Goal: Information Seeking & Learning: Learn about a topic

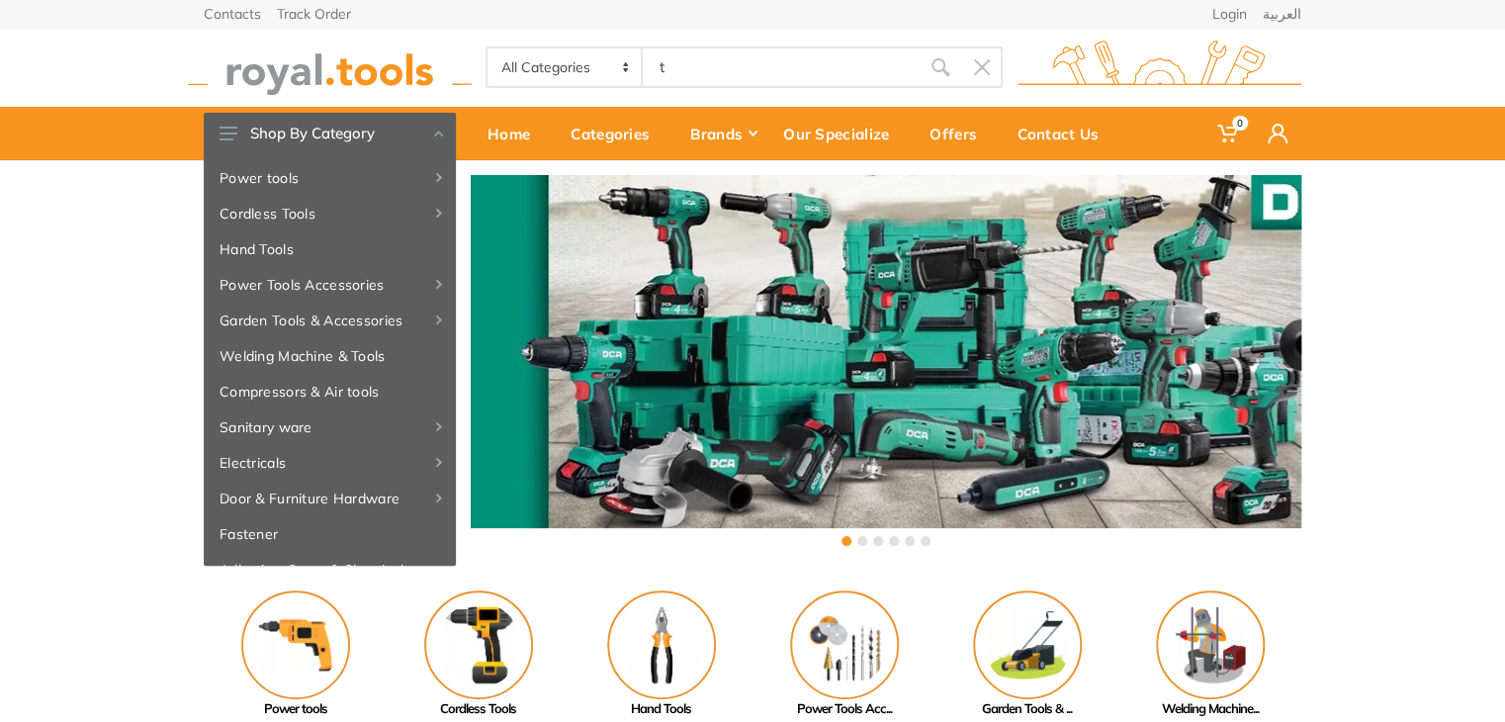
type input "to"
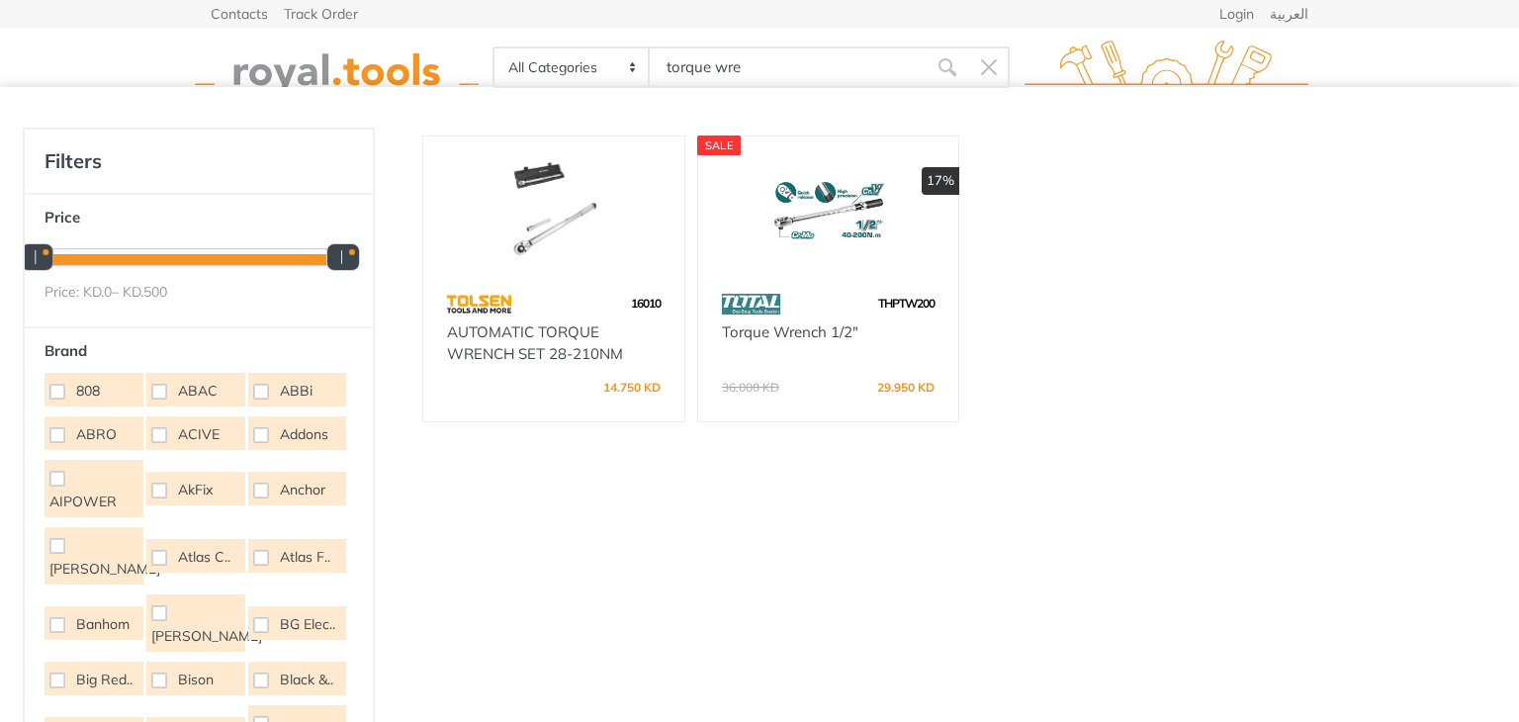
type input "torque wre"
click at [867, 250] on img at bounding box center [828, 210] width 225 height 113
click at [617, 230] on img at bounding box center [553, 210] width 225 height 113
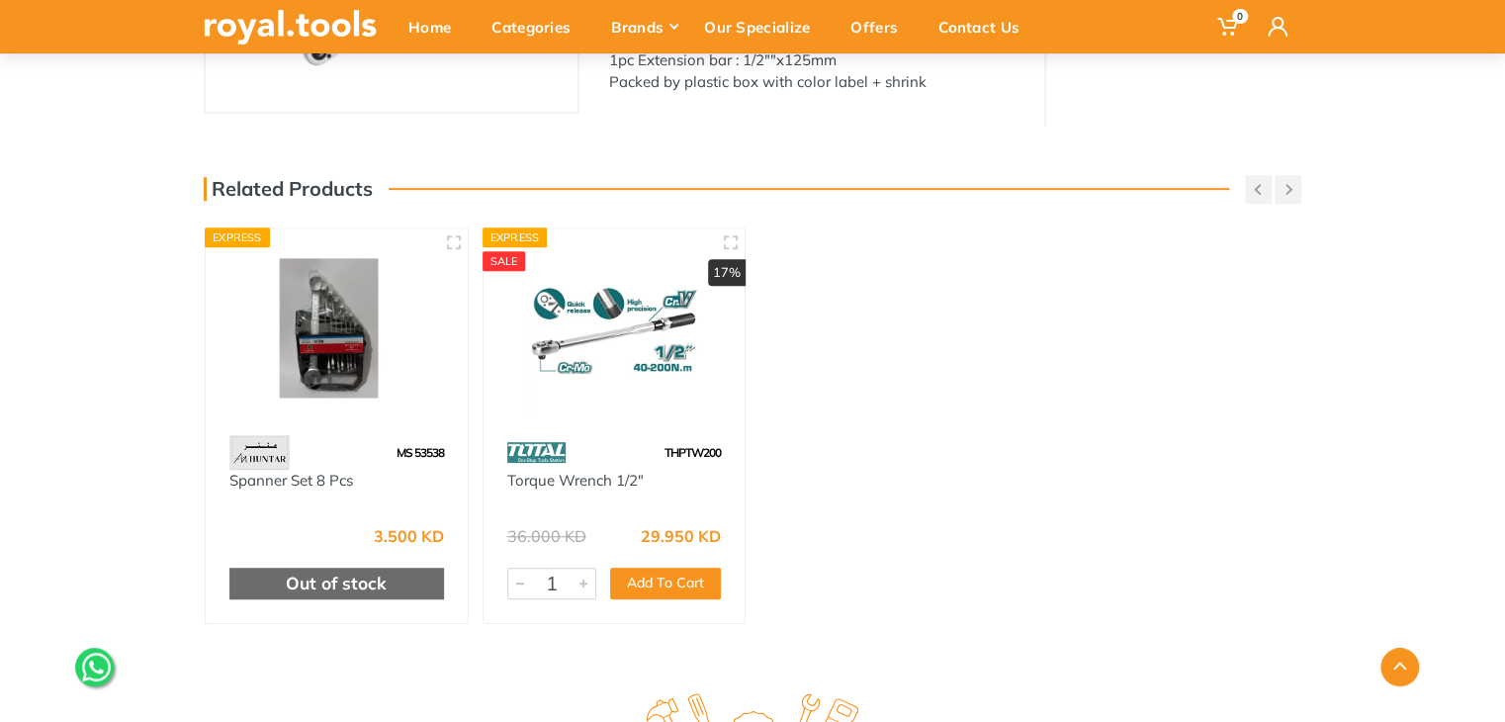
scroll to position [403, 0]
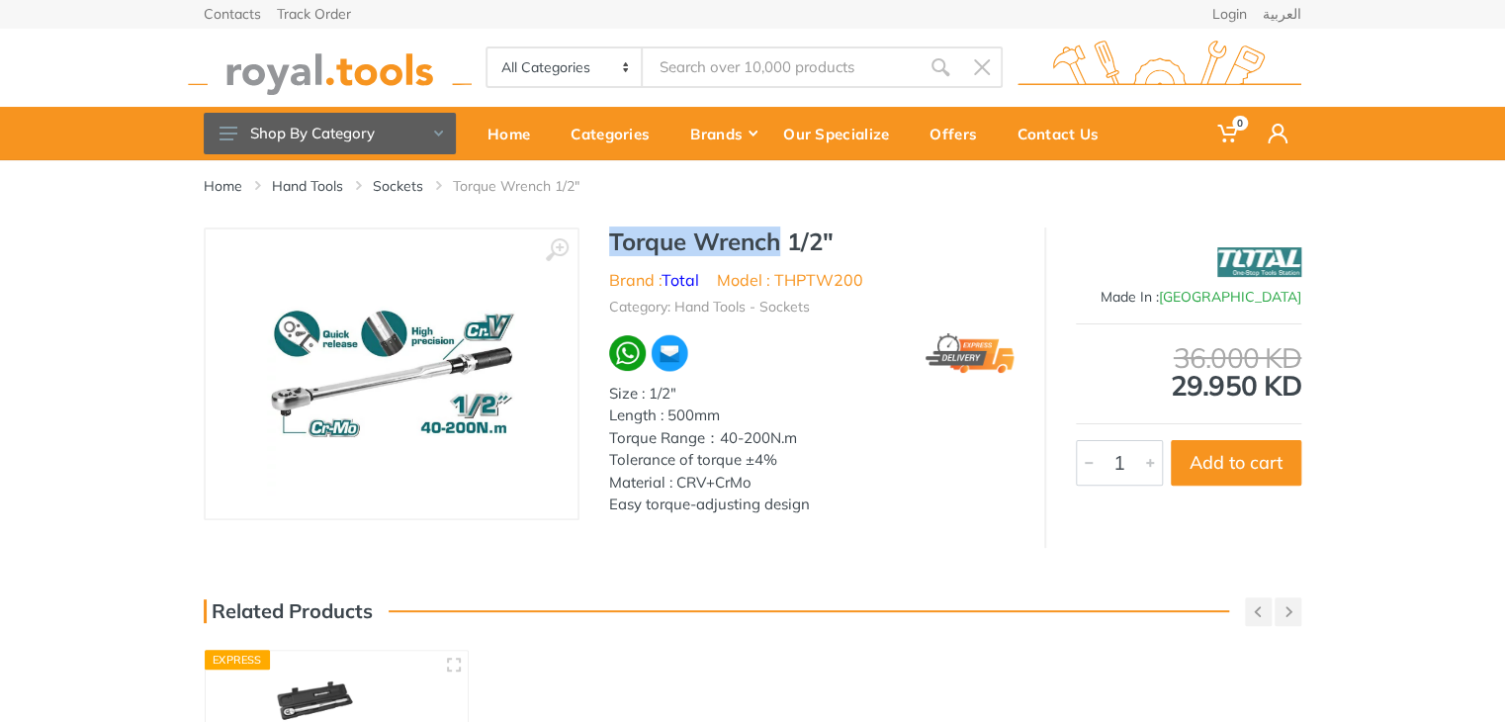
drag, startPoint x: 783, startPoint y: 243, endPoint x: 603, endPoint y: 236, distance: 180.1
click at [603, 236] on div "Torque Wrench 1/2" Brand : Total Model : THPTW200 Category: Hand Tools - Socket…" at bounding box center [812, 377] width 465 height 301
copy h1 "Torque Wrench"
